Goal: Transaction & Acquisition: Book appointment/travel/reservation

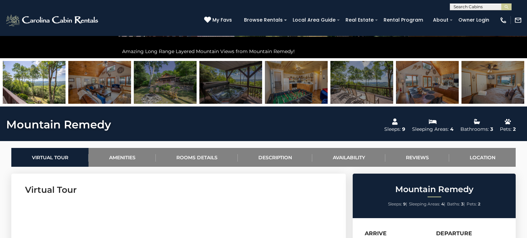
scroll to position [214, 0]
click at [360, 156] on link "Availability" at bounding box center [348, 157] width 73 height 19
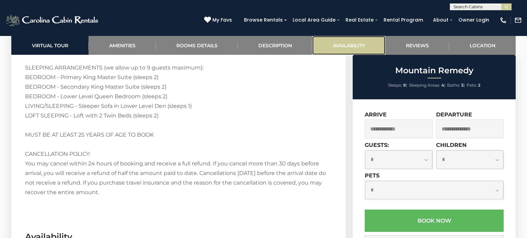
scroll to position [1624, 0]
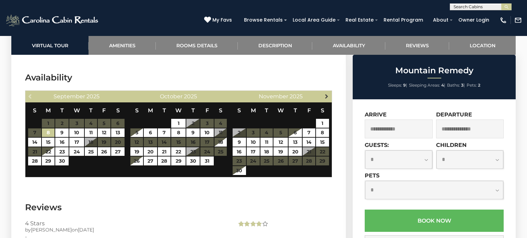
click at [328, 94] on span "Next" at bounding box center [326, 96] width 5 height 5
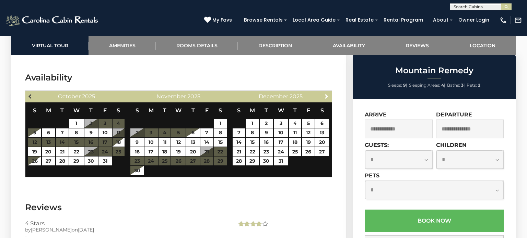
click at [28, 94] on span "Previous" at bounding box center [30, 96] width 5 height 5
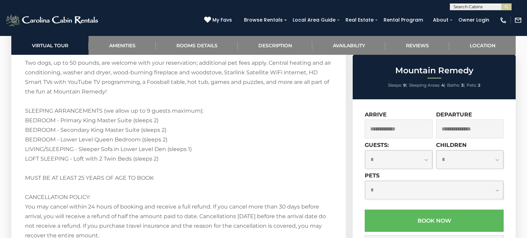
scroll to position [1411, 0]
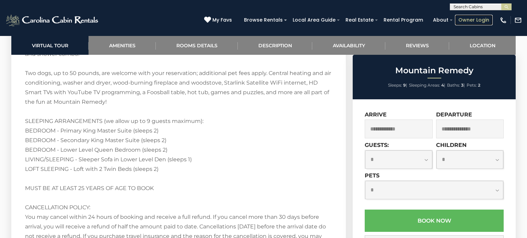
click at [465, 19] on link "Owner Login" at bounding box center [474, 20] width 38 height 11
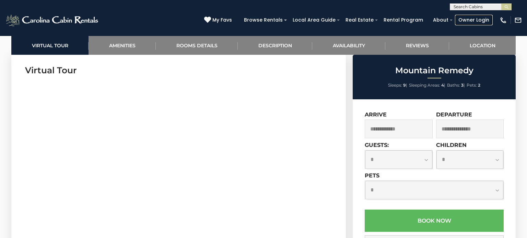
scroll to position [335, 0]
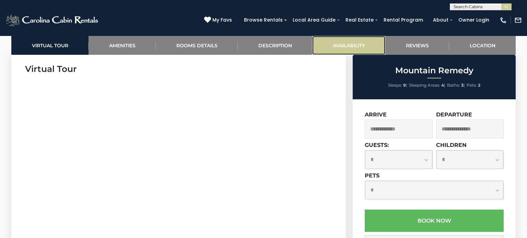
click at [360, 40] on link "Availability" at bounding box center [348, 45] width 73 height 19
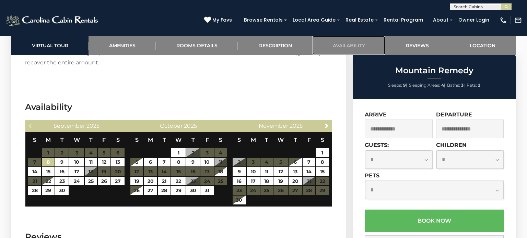
scroll to position [1592, 0]
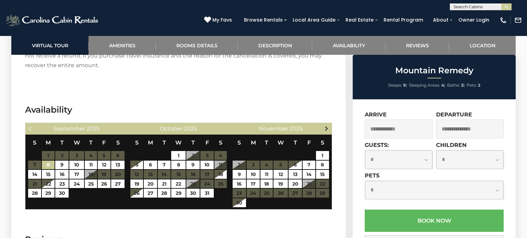
click at [328, 126] on span "Next" at bounding box center [326, 128] width 5 height 5
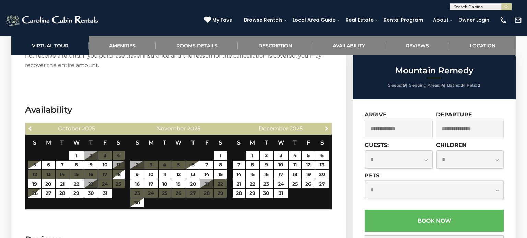
click at [328, 126] on span "Next" at bounding box center [326, 128] width 5 height 5
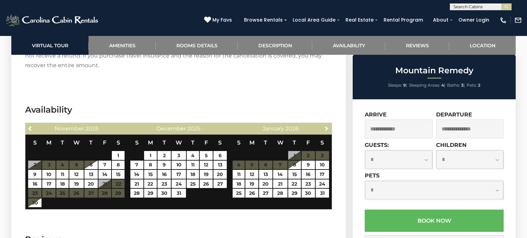
click at [328, 126] on span "Next" at bounding box center [326, 128] width 5 height 5
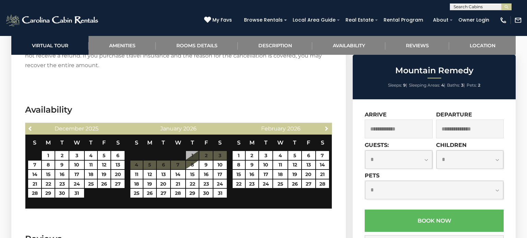
click at [328, 126] on span "Next" at bounding box center [326, 128] width 5 height 5
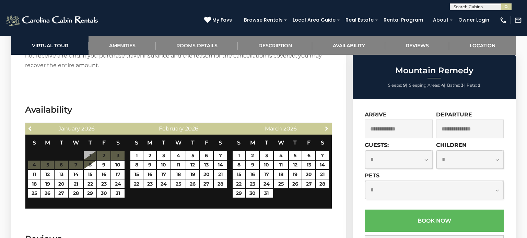
click at [328, 126] on span "Next" at bounding box center [326, 128] width 5 height 5
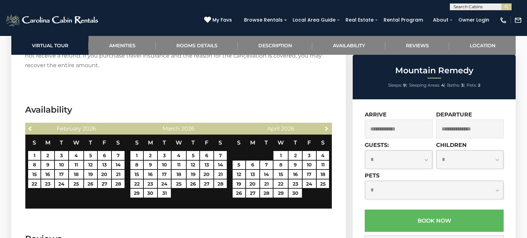
click at [328, 126] on span "Next" at bounding box center [326, 128] width 5 height 5
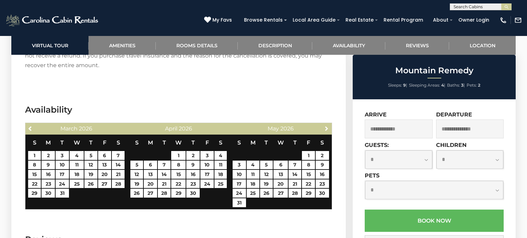
click at [328, 126] on span "Next" at bounding box center [326, 128] width 5 height 5
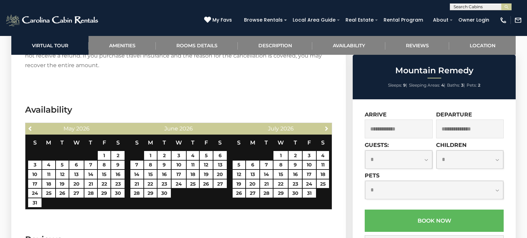
click at [328, 126] on span "Next" at bounding box center [326, 128] width 5 height 5
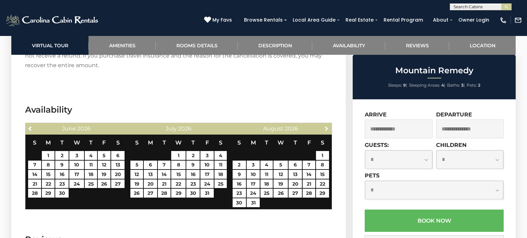
click at [328, 126] on span "Next" at bounding box center [326, 128] width 5 height 5
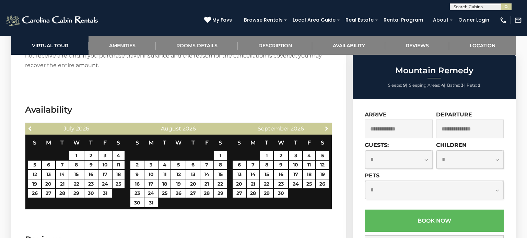
click at [328, 126] on span "Next" at bounding box center [326, 128] width 5 height 5
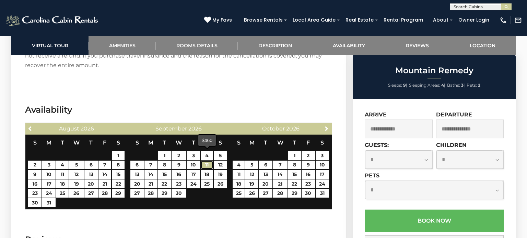
click at [208, 161] on link "11" at bounding box center [207, 165] width 12 height 9
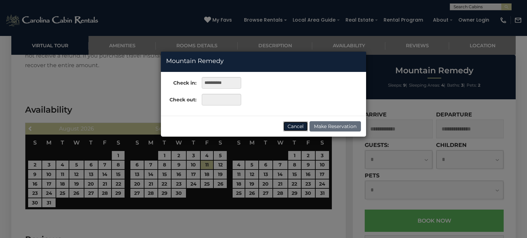
click at [295, 124] on button "Cancel" at bounding box center [295, 126] width 25 height 10
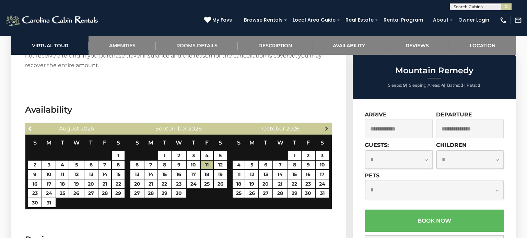
click at [327, 126] on span "Next" at bounding box center [326, 128] width 5 height 5
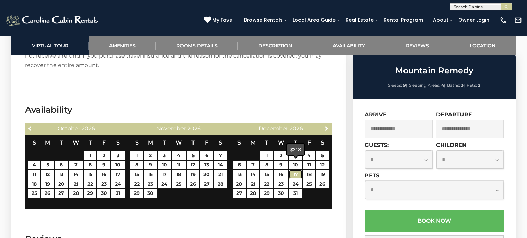
click at [294, 170] on link "17" at bounding box center [295, 174] width 13 height 9
type input "**********"
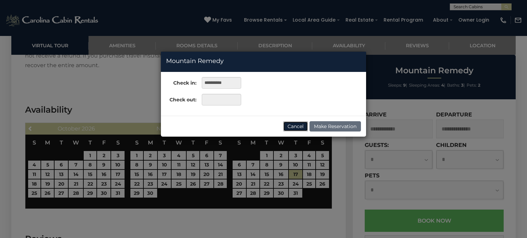
click at [293, 126] on button "Cancel" at bounding box center [295, 126] width 25 height 10
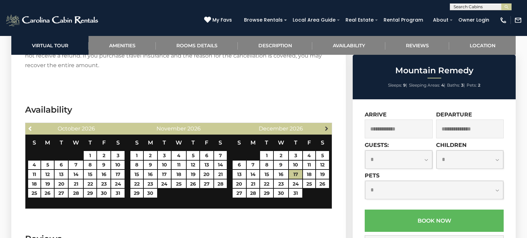
click at [330, 124] on link "Next" at bounding box center [326, 128] width 9 height 9
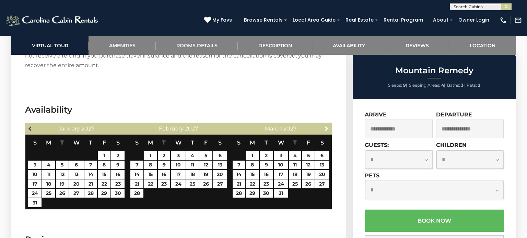
click at [30, 126] on span "Previous" at bounding box center [30, 128] width 5 height 5
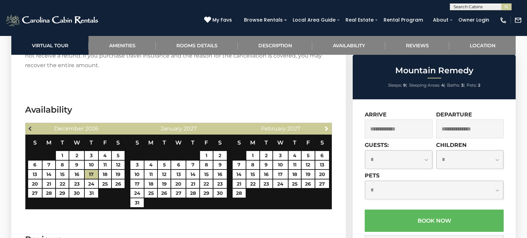
click at [31, 126] on span "Previous" at bounding box center [30, 128] width 5 height 5
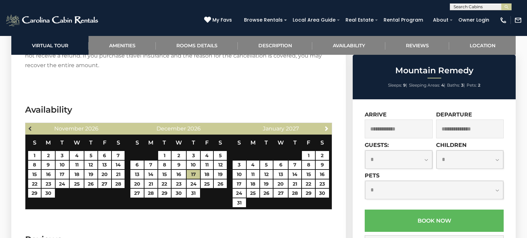
click at [30, 126] on span "Previous" at bounding box center [30, 128] width 5 height 5
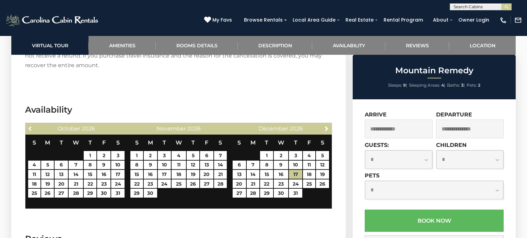
click at [30, 126] on span "Previous" at bounding box center [30, 128] width 5 height 5
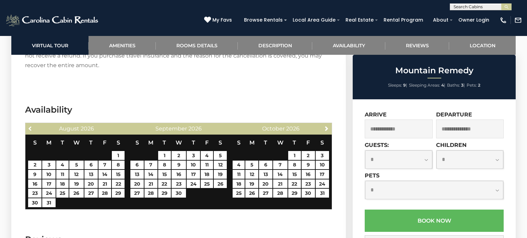
click at [30, 126] on span "Previous" at bounding box center [30, 128] width 5 height 5
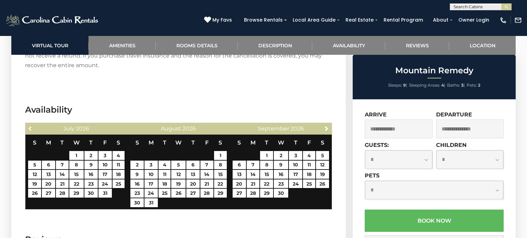
click at [30, 126] on span "Previous" at bounding box center [30, 128] width 5 height 5
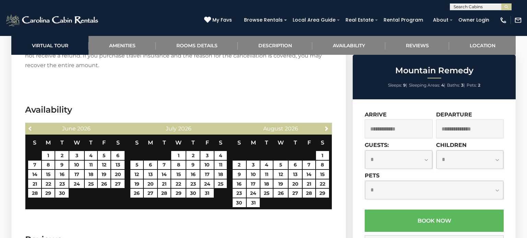
click at [30, 126] on span "Previous" at bounding box center [30, 128] width 5 height 5
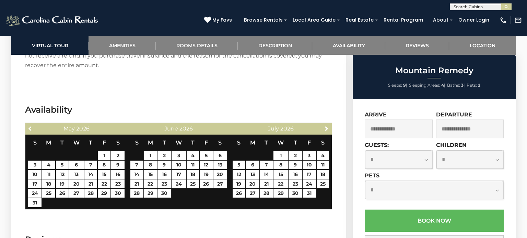
click at [30, 126] on span "Previous" at bounding box center [30, 128] width 5 height 5
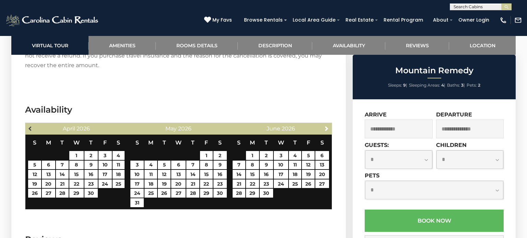
click at [31, 126] on span "Previous" at bounding box center [30, 128] width 5 height 5
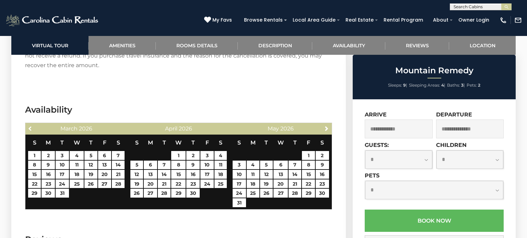
click at [31, 126] on span "Previous" at bounding box center [30, 128] width 5 height 5
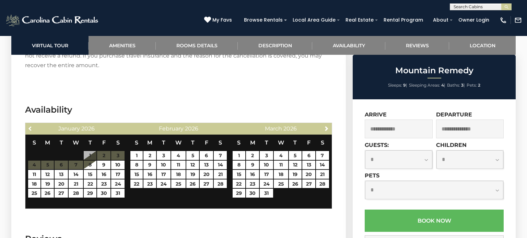
click at [31, 126] on span "Previous" at bounding box center [30, 128] width 5 height 5
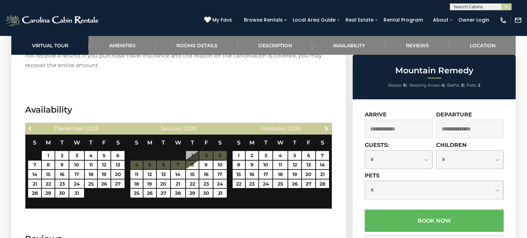
click at [31, 126] on span "Previous" at bounding box center [30, 128] width 5 height 5
